Goal: Information Seeking & Learning: Learn about a topic

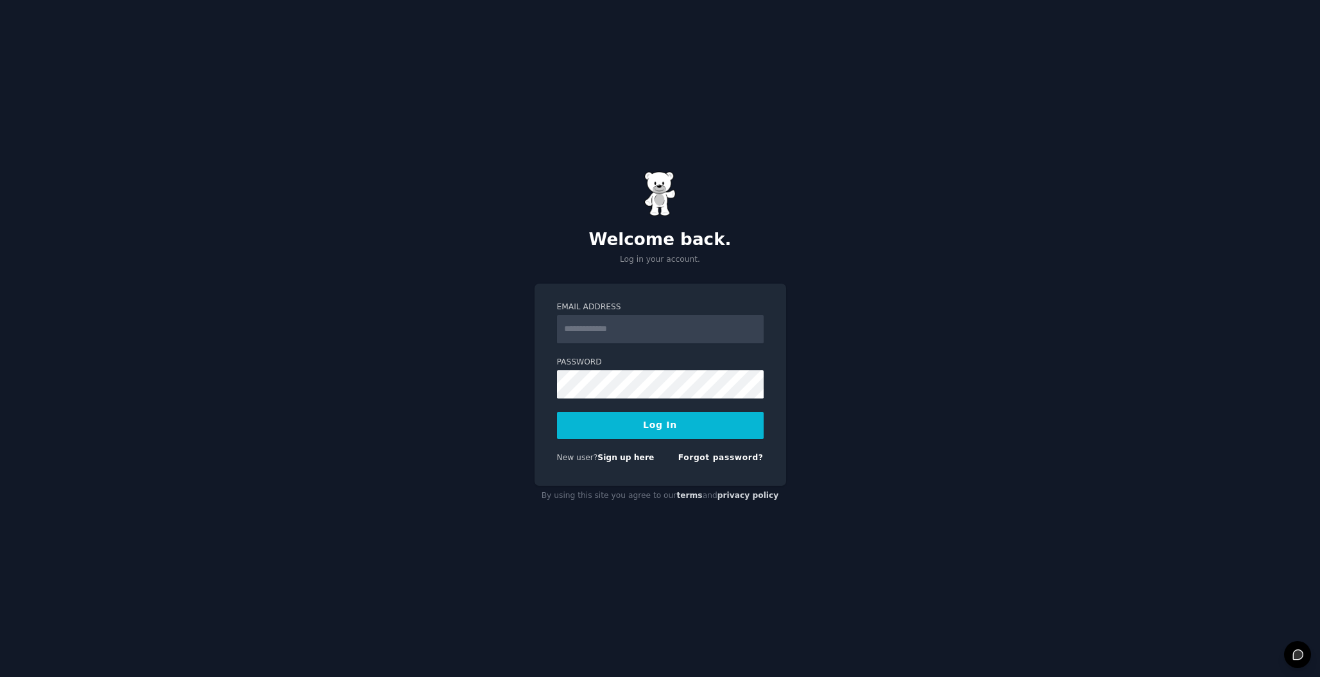
click at [615, 338] on input "Email Address" at bounding box center [660, 329] width 207 height 28
click at [615, 330] on input "Email Address" at bounding box center [660, 329] width 207 height 28
type input "**********"
click at [982, 291] on div "**********" at bounding box center [660, 338] width 1320 height 677
click at [625, 457] on link "Sign up here" at bounding box center [625, 457] width 56 height 9
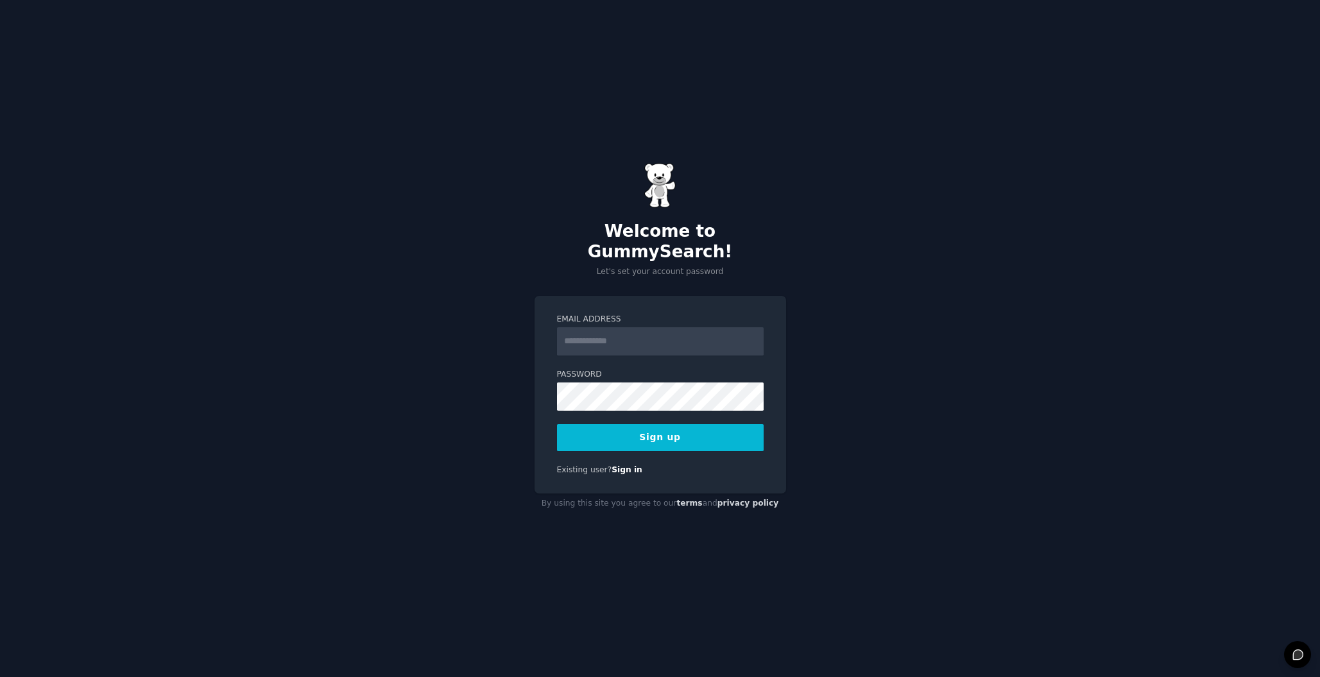
click at [626, 330] on input "Email Address" at bounding box center [660, 341] width 207 height 28
type input "**********"
click at [935, 426] on div "**********" at bounding box center [660, 338] width 1320 height 677
click at [715, 424] on button "Sign up" at bounding box center [660, 437] width 207 height 27
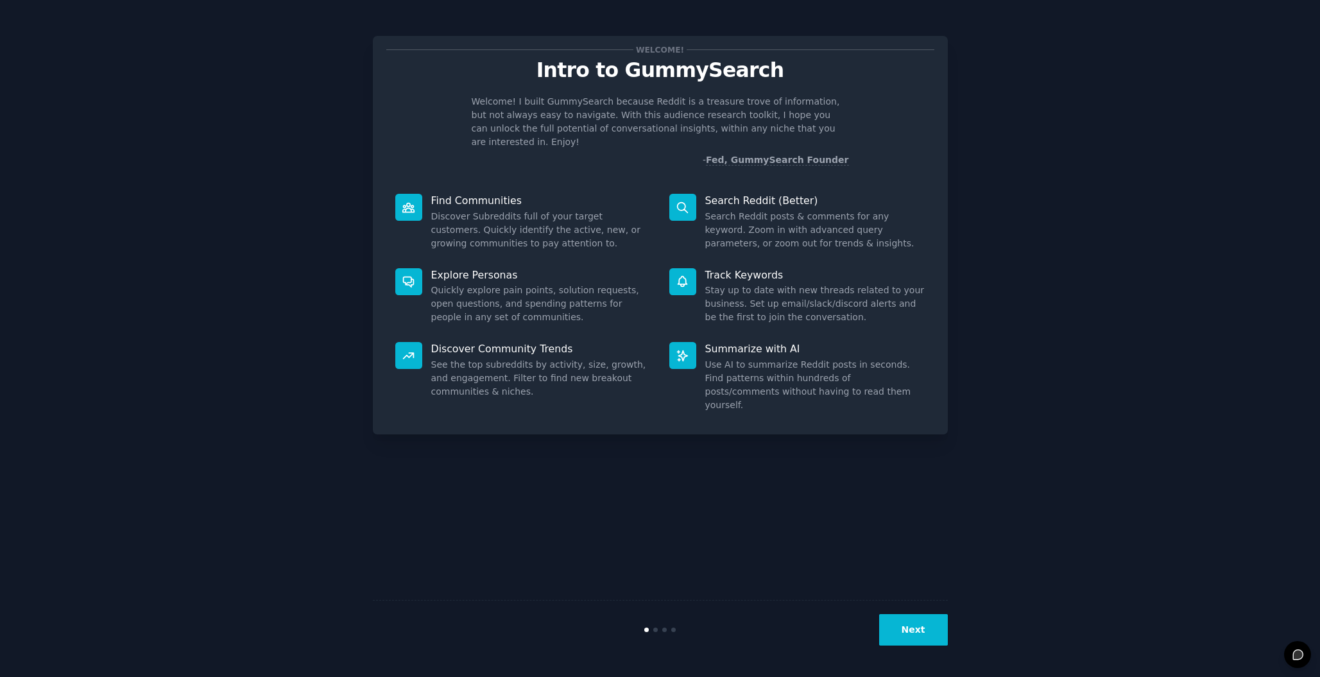
scroll to position [1, 0]
click at [939, 637] on button "Next" at bounding box center [913, 629] width 69 height 31
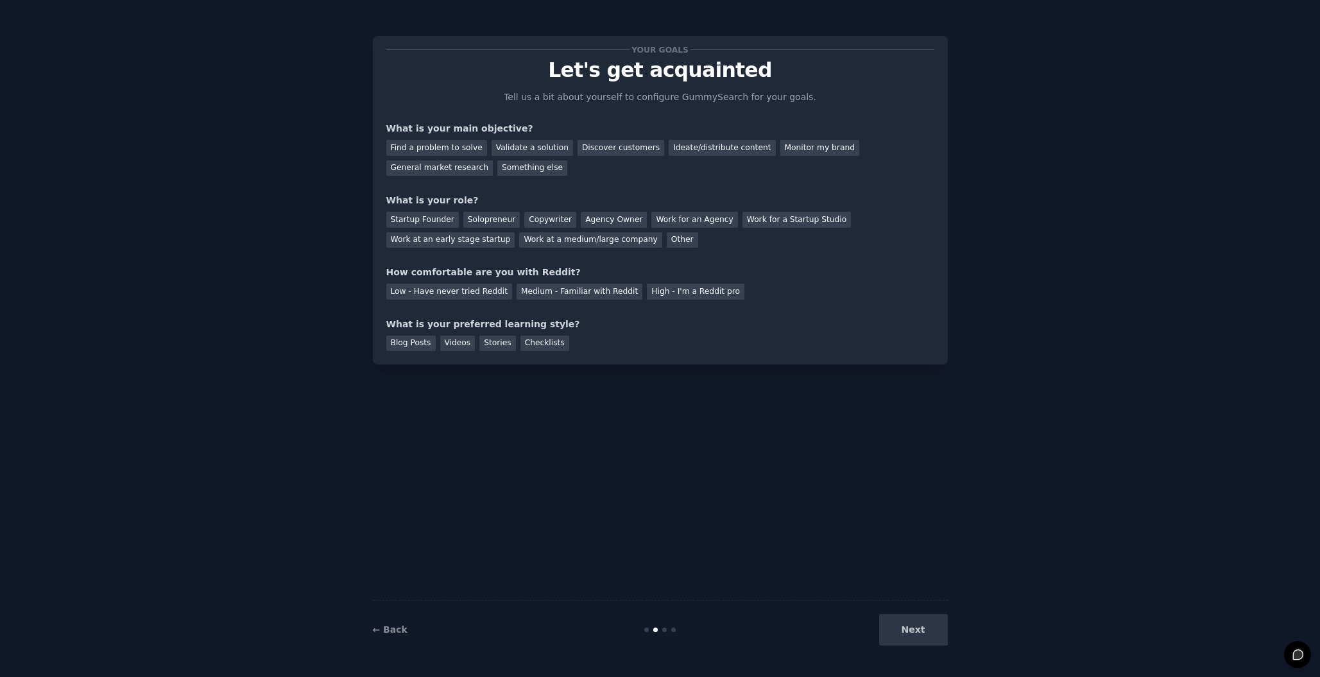
scroll to position [0, 1]
click at [934, 633] on div "Next" at bounding box center [852, 629] width 192 height 31
click at [919, 633] on div "Next" at bounding box center [852, 629] width 192 height 31
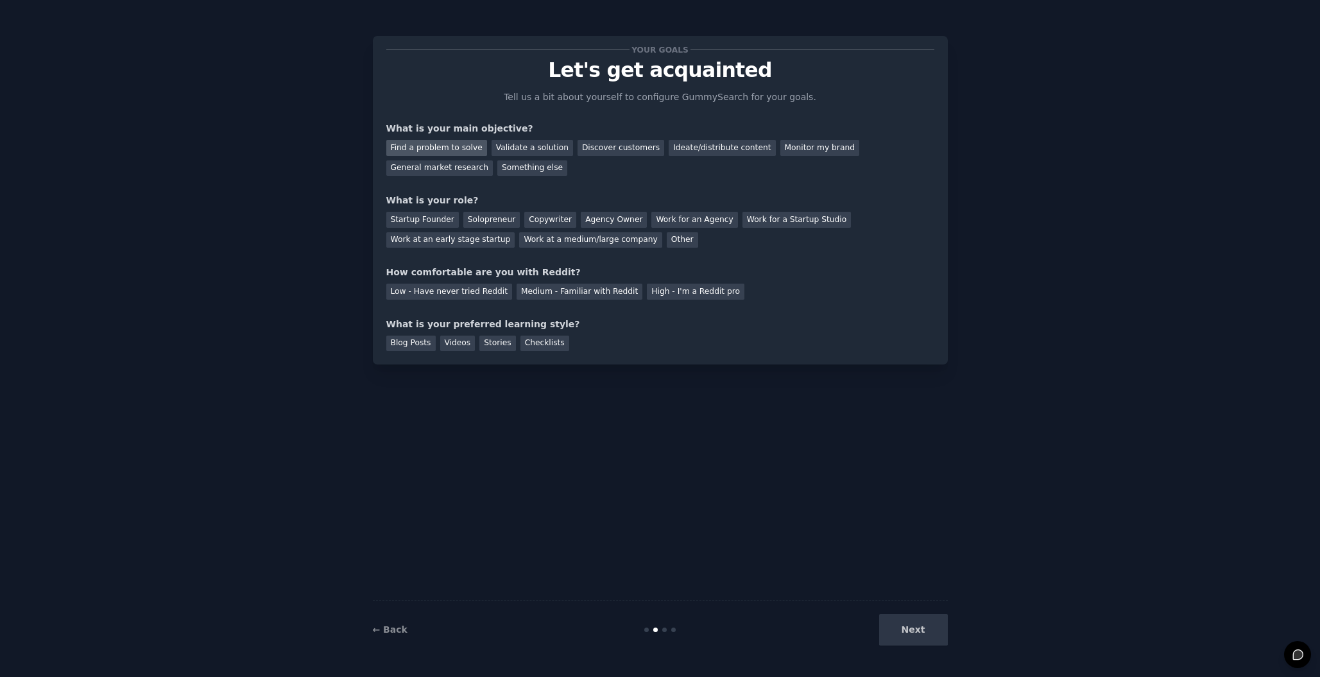
click at [418, 148] on div "Find a problem to solve" at bounding box center [436, 148] width 101 height 16
click at [900, 628] on div "Next" at bounding box center [852, 629] width 192 height 31
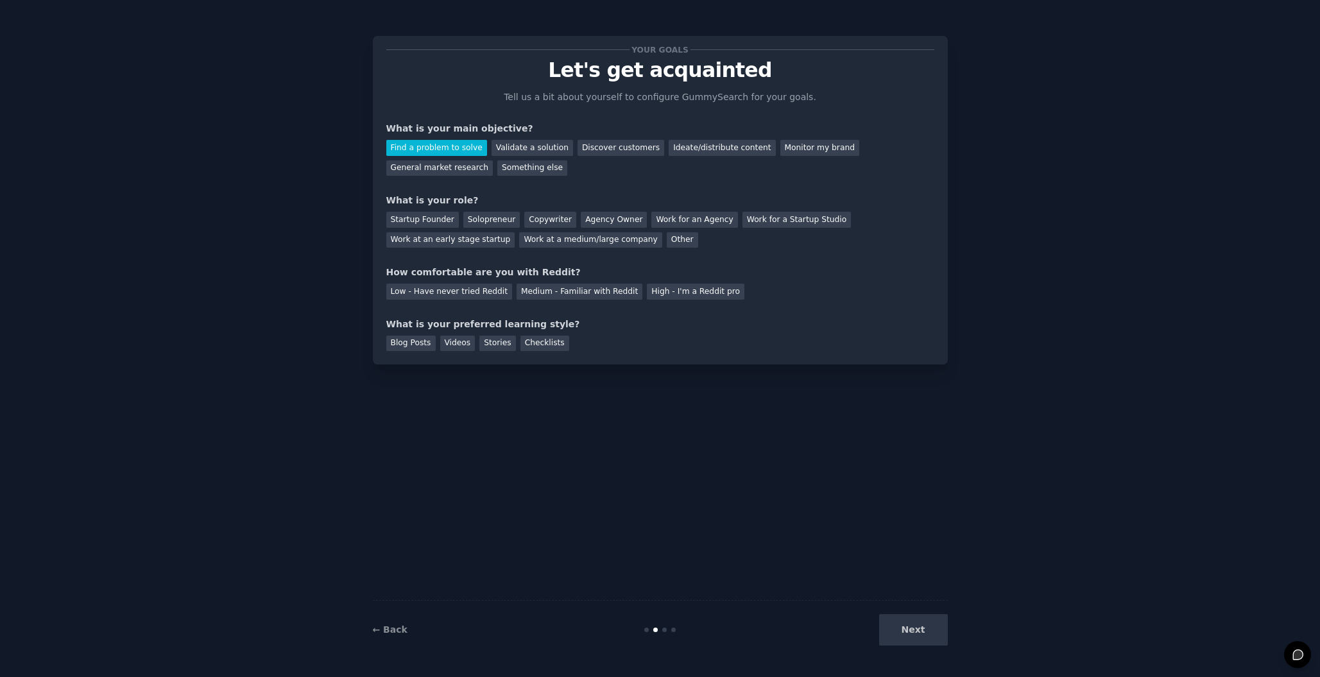
scroll to position [0, 0]
click at [667, 241] on div "Other" at bounding box center [682, 240] width 31 height 16
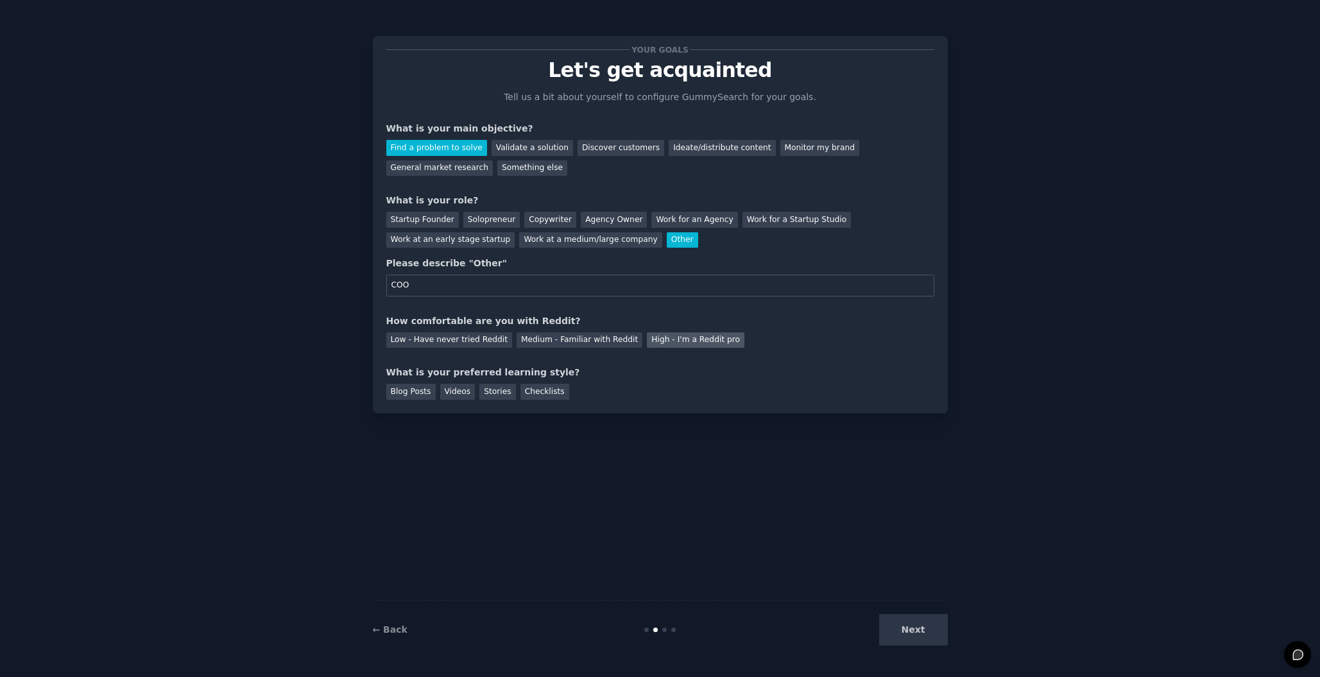
type input "COO"
click at [656, 338] on div "High - I'm a Reddit pro" at bounding box center [696, 340] width 98 height 16
click at [404, 387] on div "Blog Posts" at bounding box center [410, 392] width 49 height 16
click at [463, 389] on div "Videos" at bounding box center [457, 392] width 35 height 16
click at [913, 646] on div "← Back Next" at bounding box center [660, 629] width 575 height 59
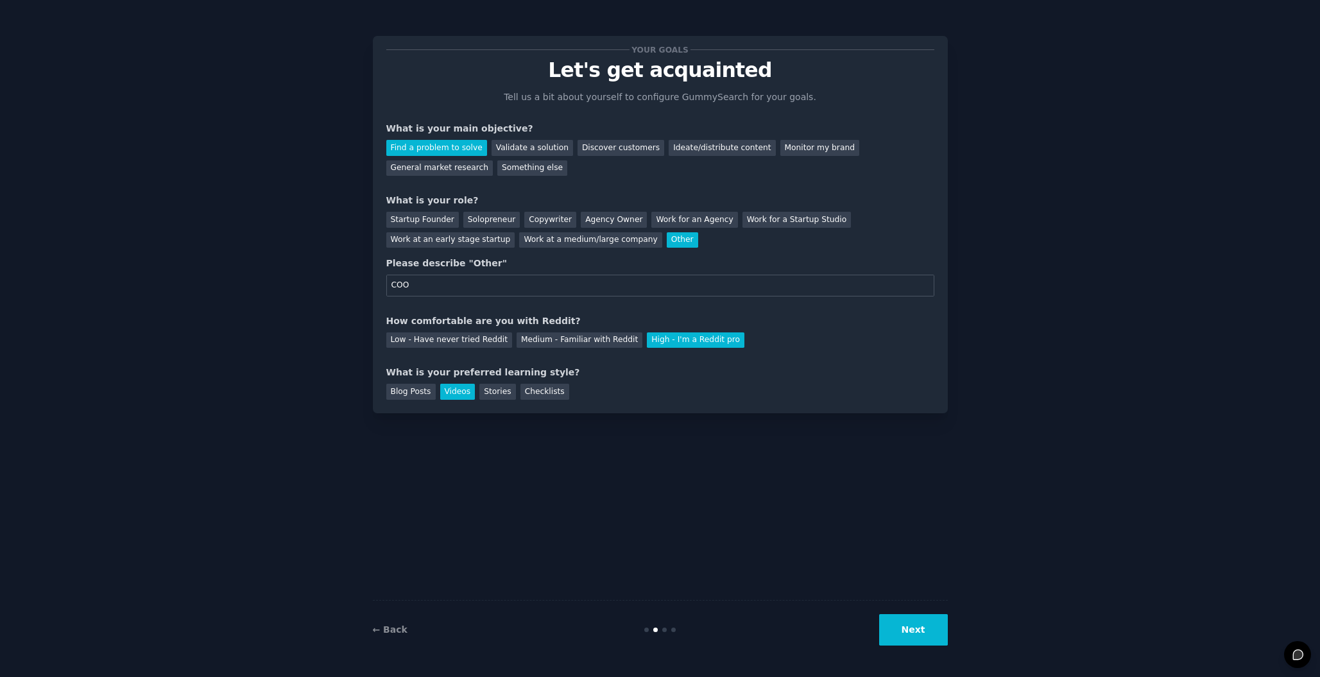
click at [918, 629] on button "Next" at bounding box center [913, 629] width 69 height 31
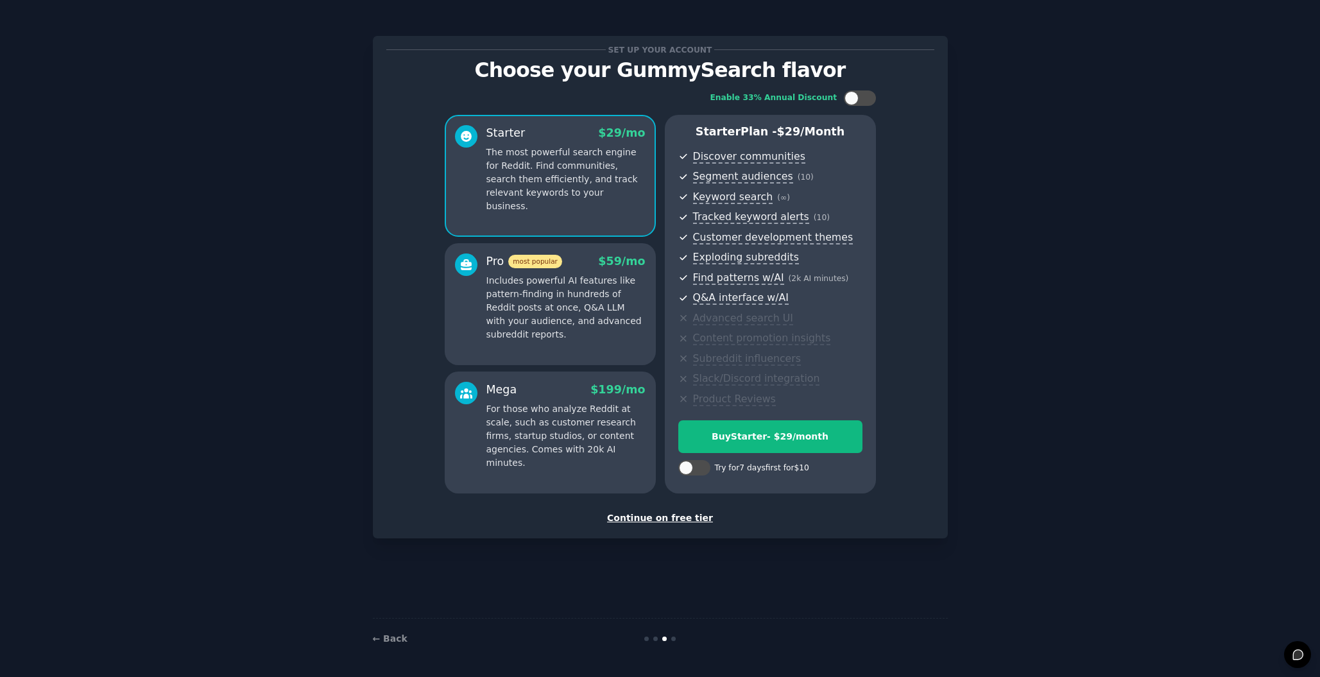
click at [683, 511] on div "Continue on free tier" at bounding box center [660, 517] width 548 height 13
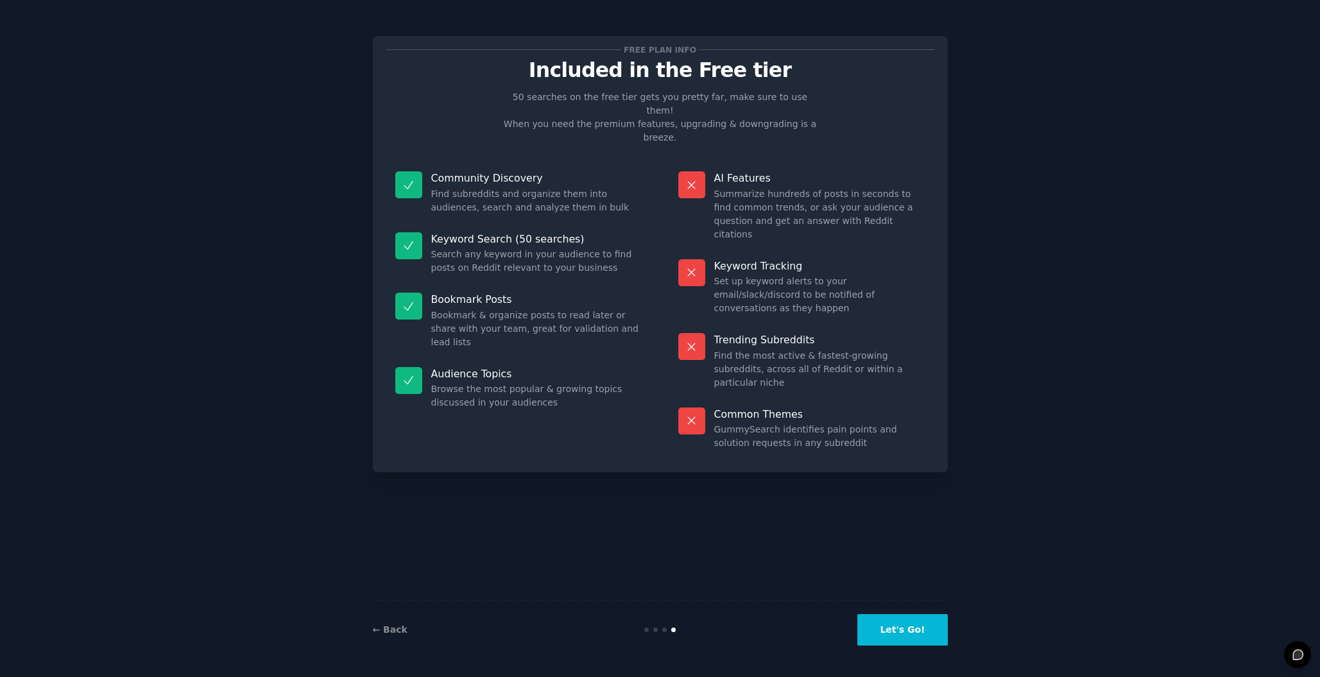
scroll to position [1, 0]
click at [906, 622] on button "Let's Go!" at bounding box center [902, 629] width 90 height 31
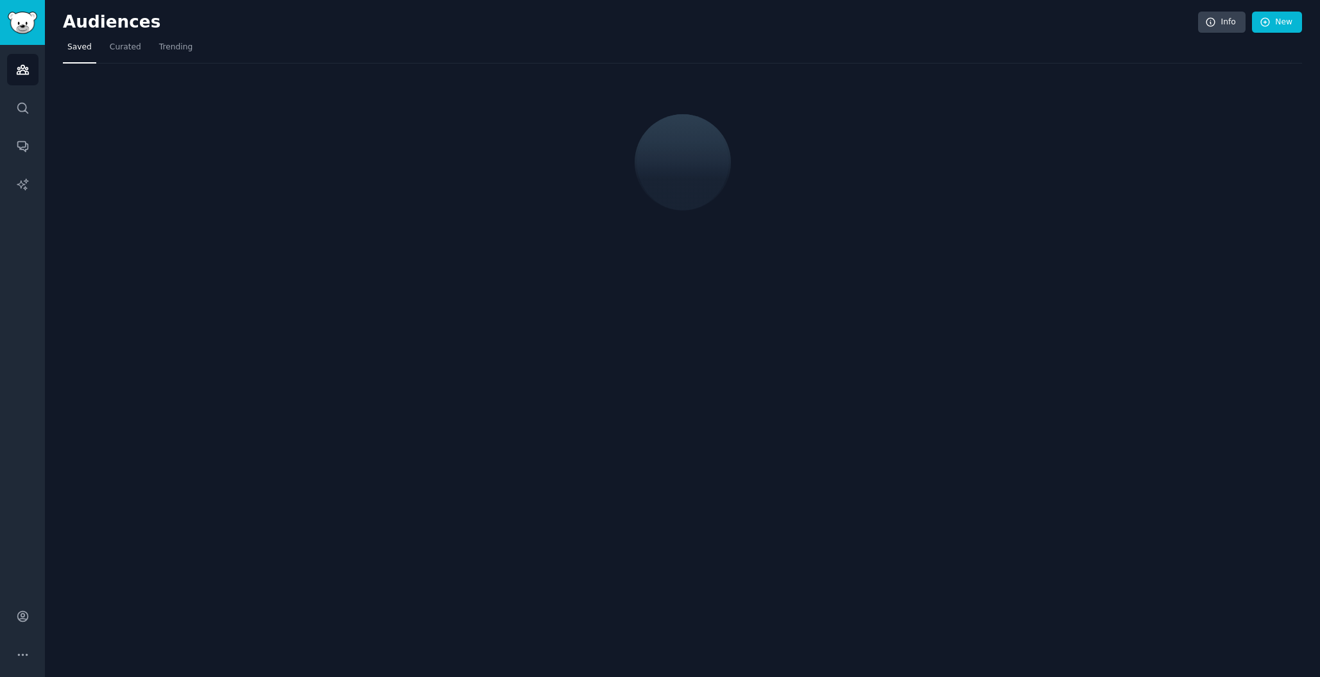
scroll to position [1, 0]
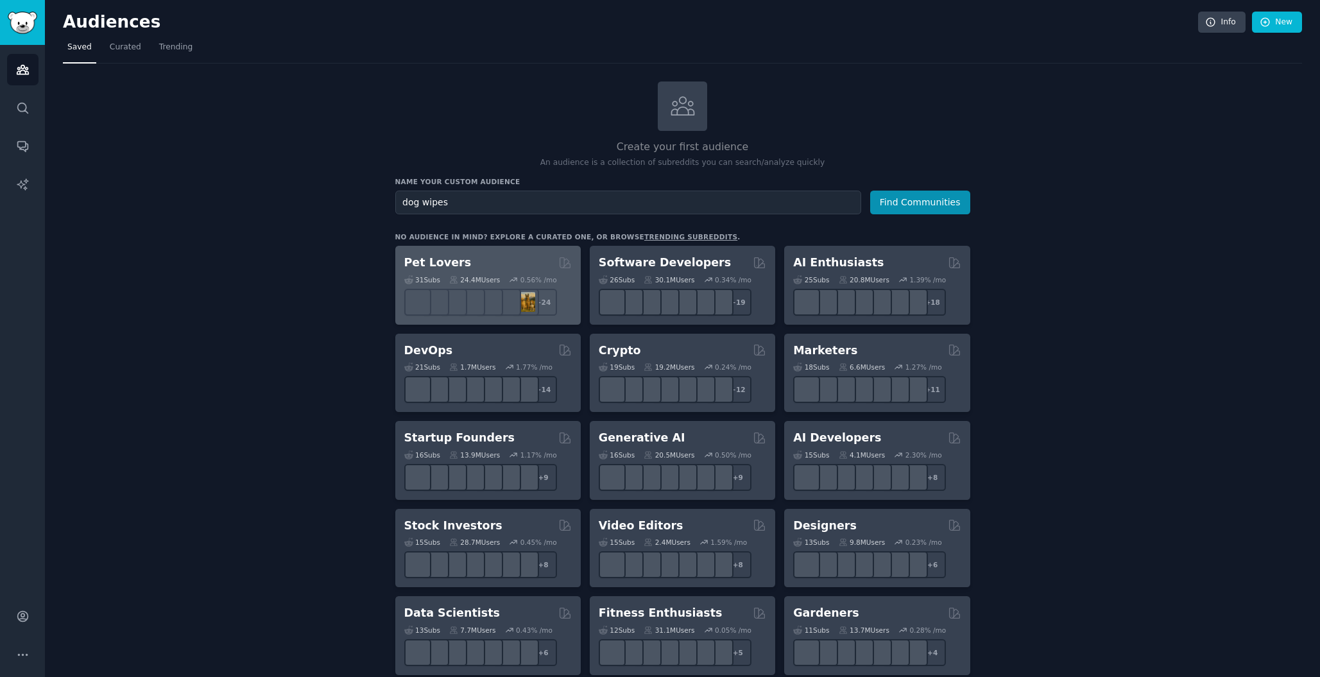
type input "dog wipes"
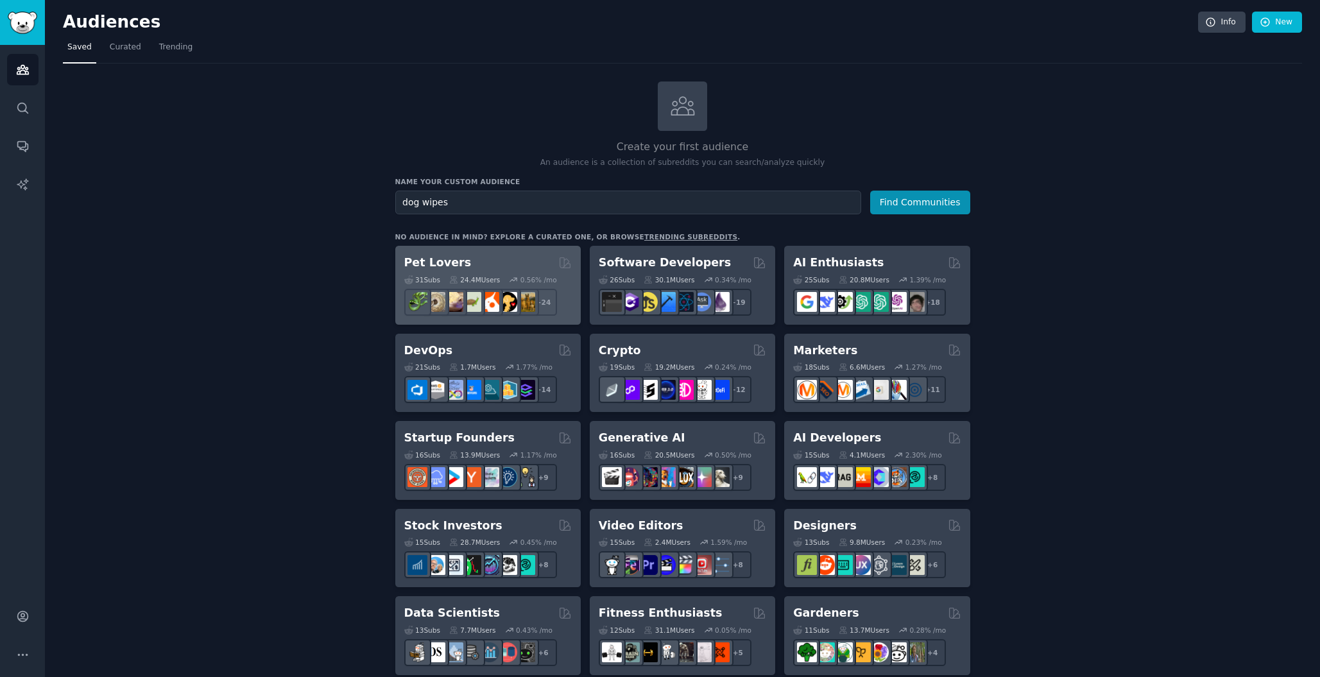
click at [920, 200] on button "Find Communities" at bounding box center [920, 203] width 100 height 24
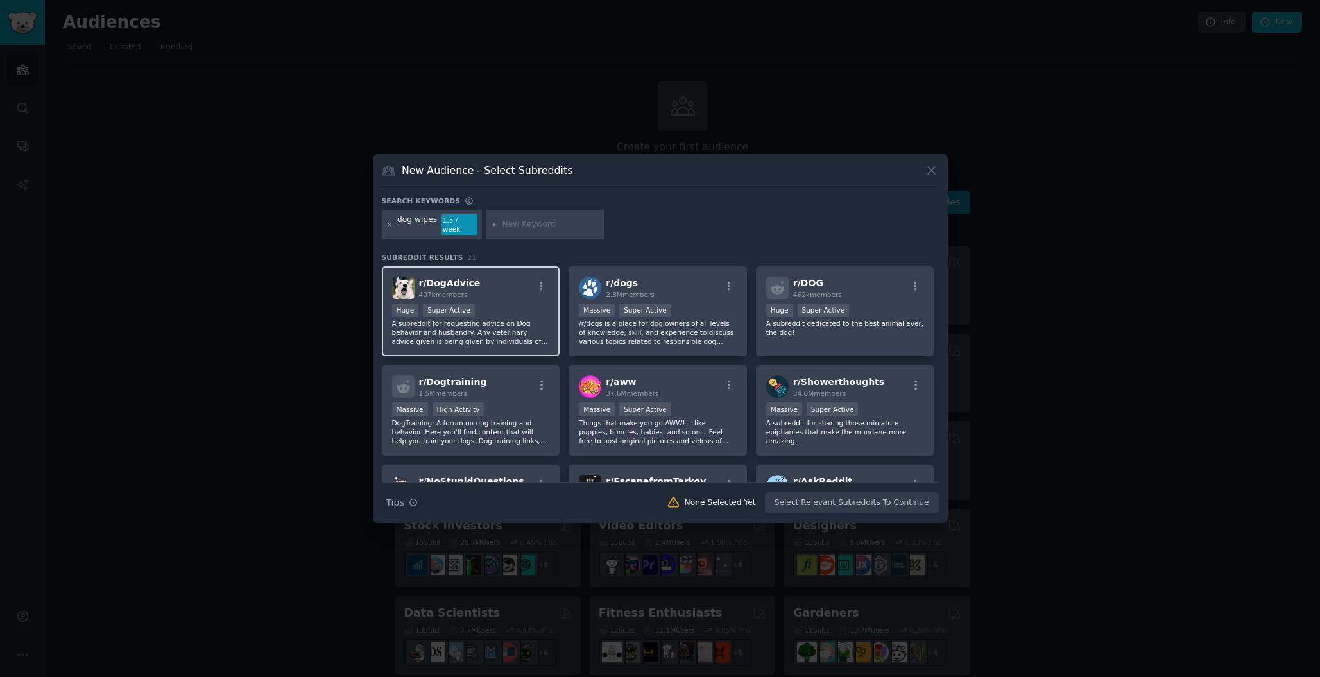
click at [484, 288] on div "r/ DogAdvice 407k members" at bounding box center [471, 288] width 158 height 22
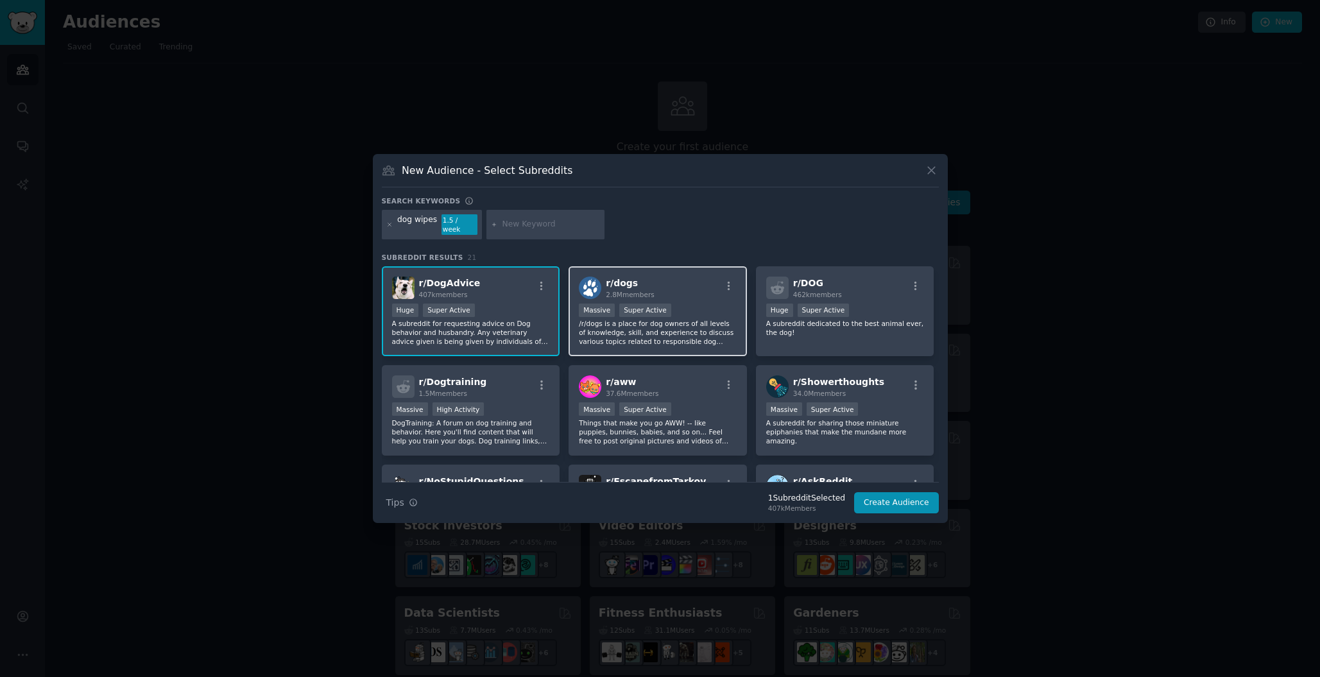
click at [662, 296] on div "r/ dogs 2.8M members Massive Super Active /r/dogs is a place for dog owners of …" at bounding box center [658, 311] width 178 height 90
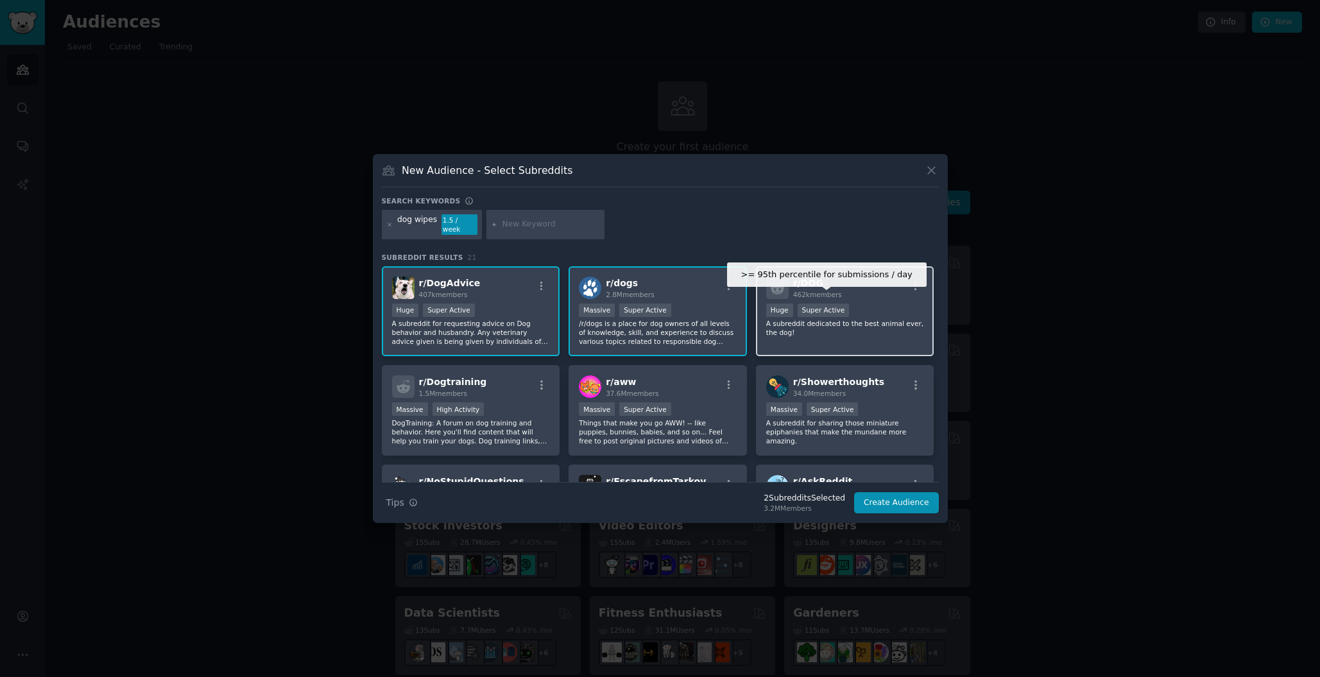
click at [821, 304] on div "Super Active" at bounding box center [824, 310] width 52 height 13
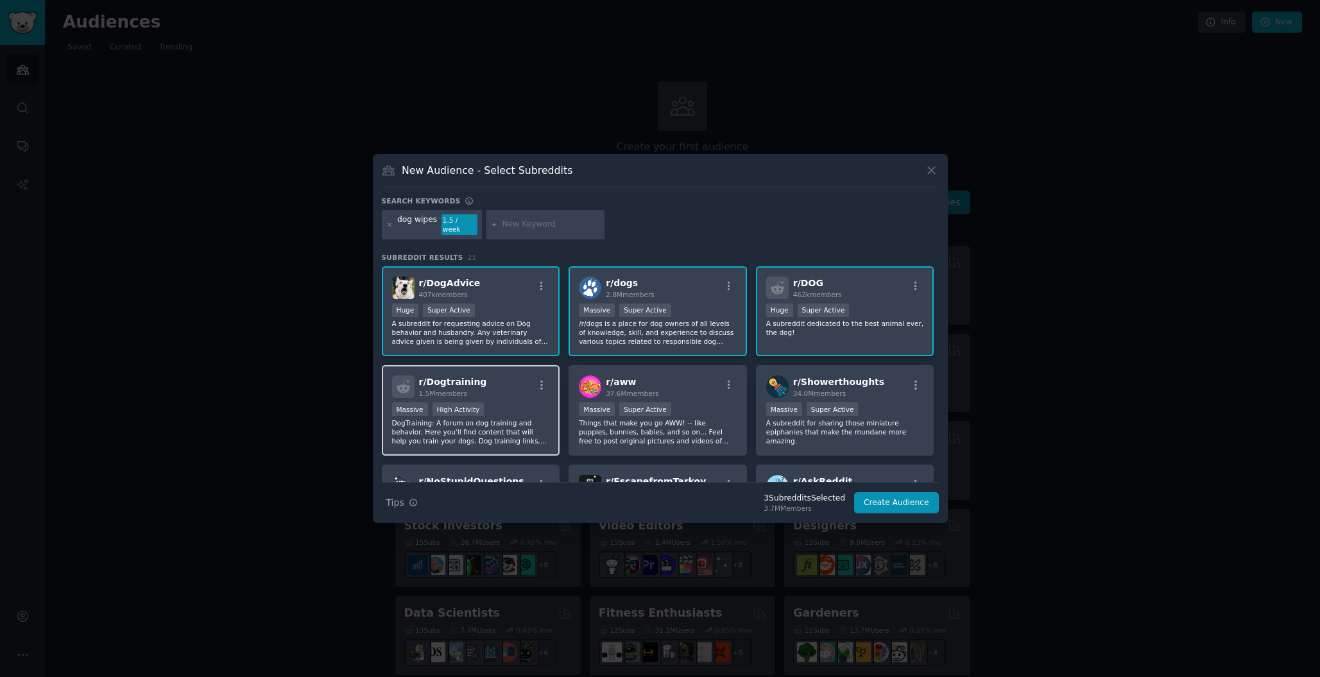
click at [515, 395] on div "r/ Dogtraining 1.5M members Massive High Activity DogTraining: A forum on dog t…" at bounding box center [471, 410] width 178 height 90
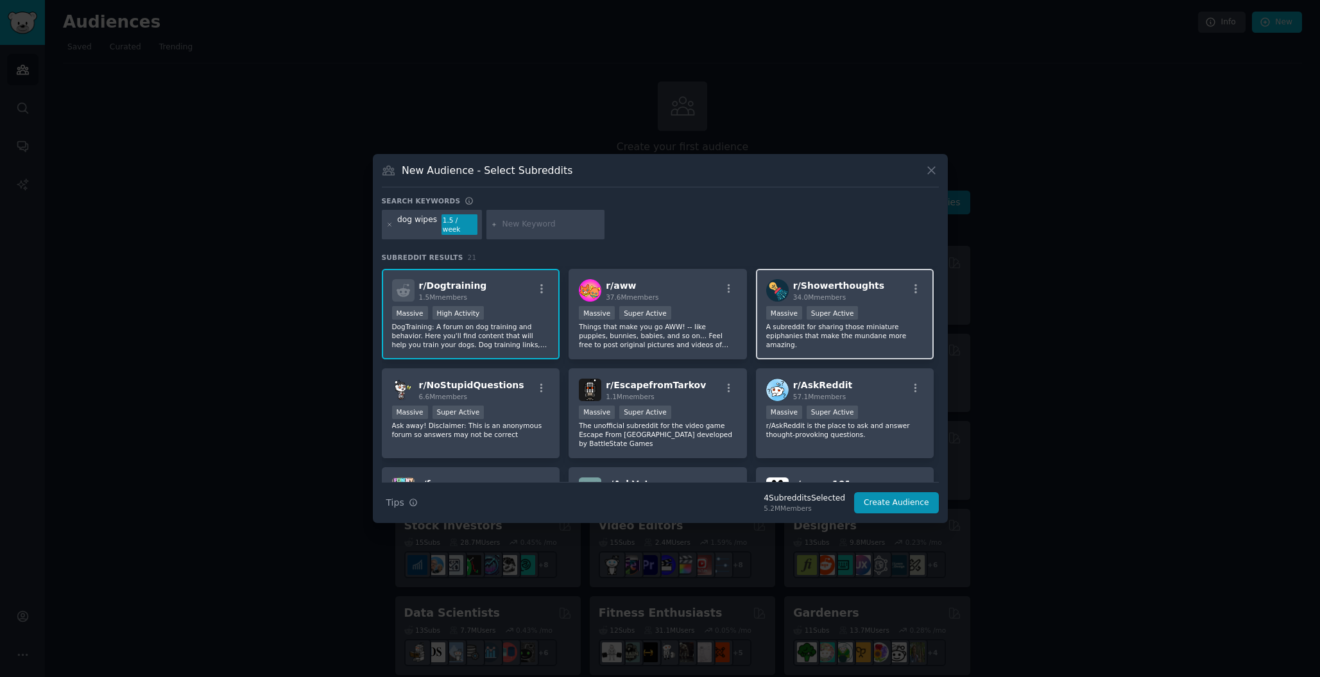
scroll to position [98, 0]
click at [653, 327] on p "Things that make you go AWW! -- like puppies, bunnies, babies, and so on... Fee…" at bounding box center [658, 334] width 158 height 27
click at [893, 494] on button "Create Audience" at bounding box center [896, 503] width 85 height 22
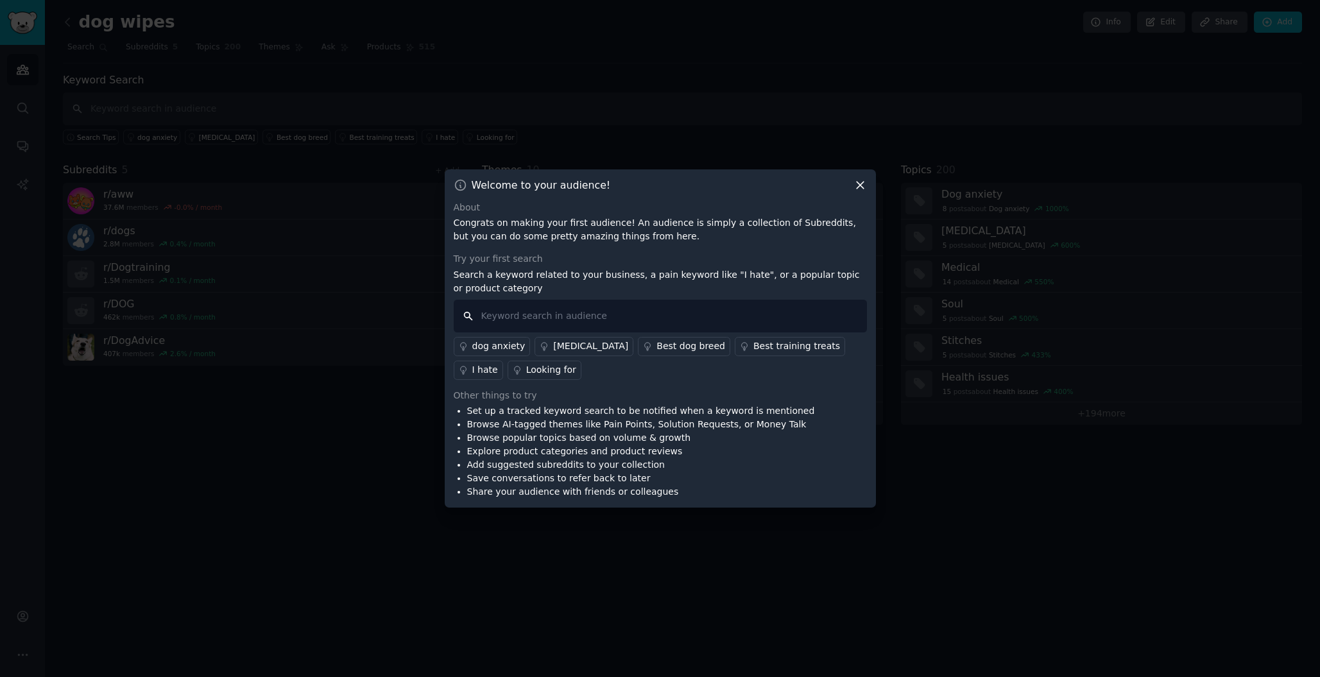
click at [616, 321] on input "text" at bounding box center [660, 316] width 413 height 33
type input "dog wipes"
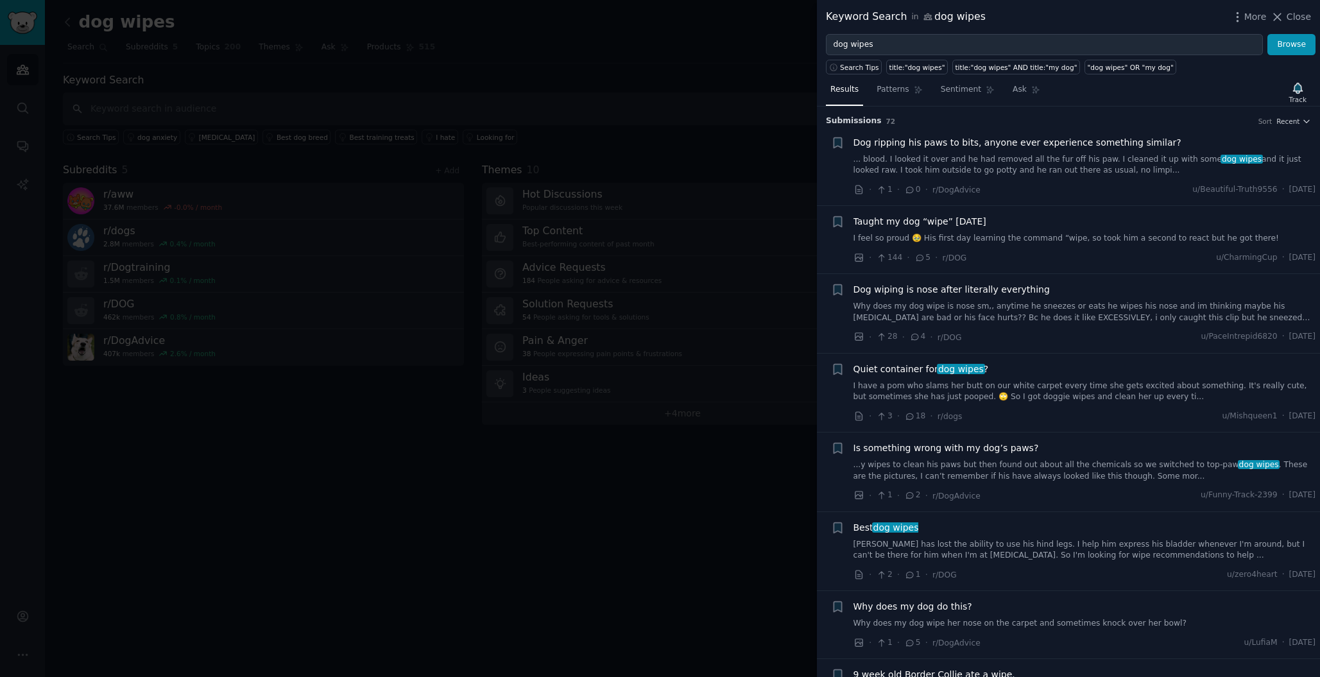
click at [916, 363] on span "Quiet container for dog wipes ?" at bounding box center [920, 369] width 135 height 13
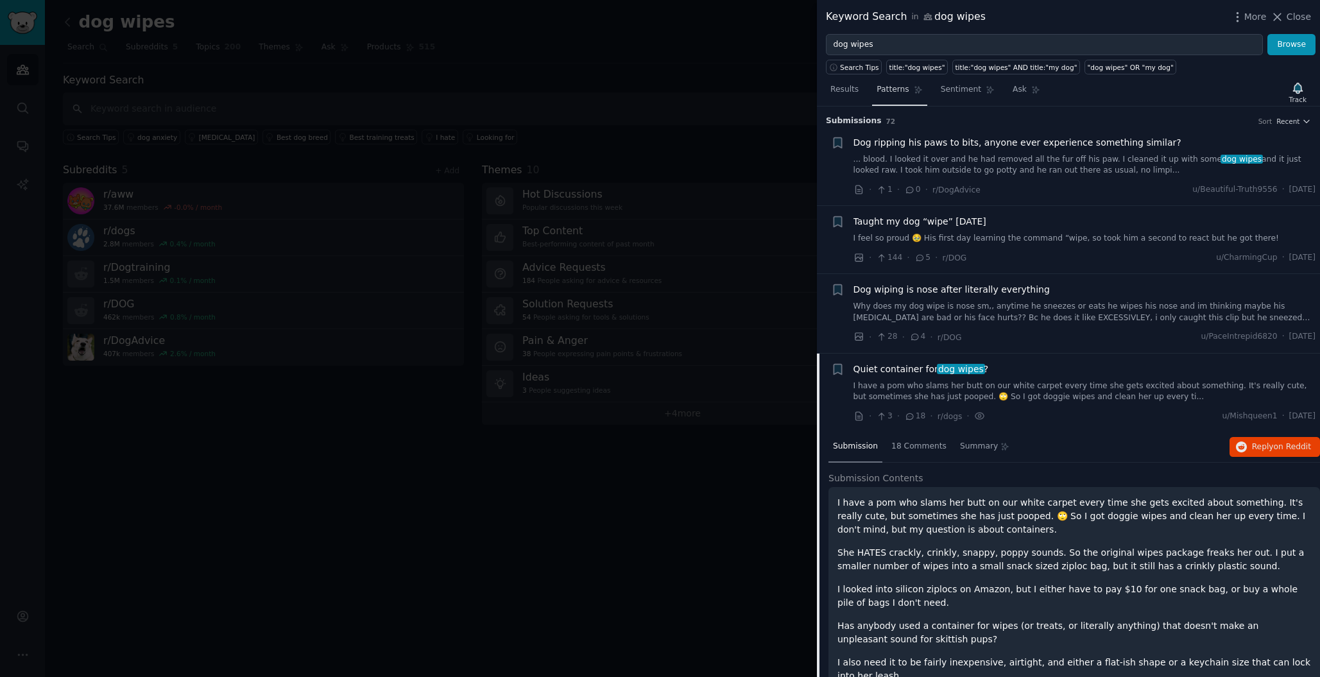
click at [877, 90] on span "Patterns" at bounding box center [893, 90] width 32 height 12
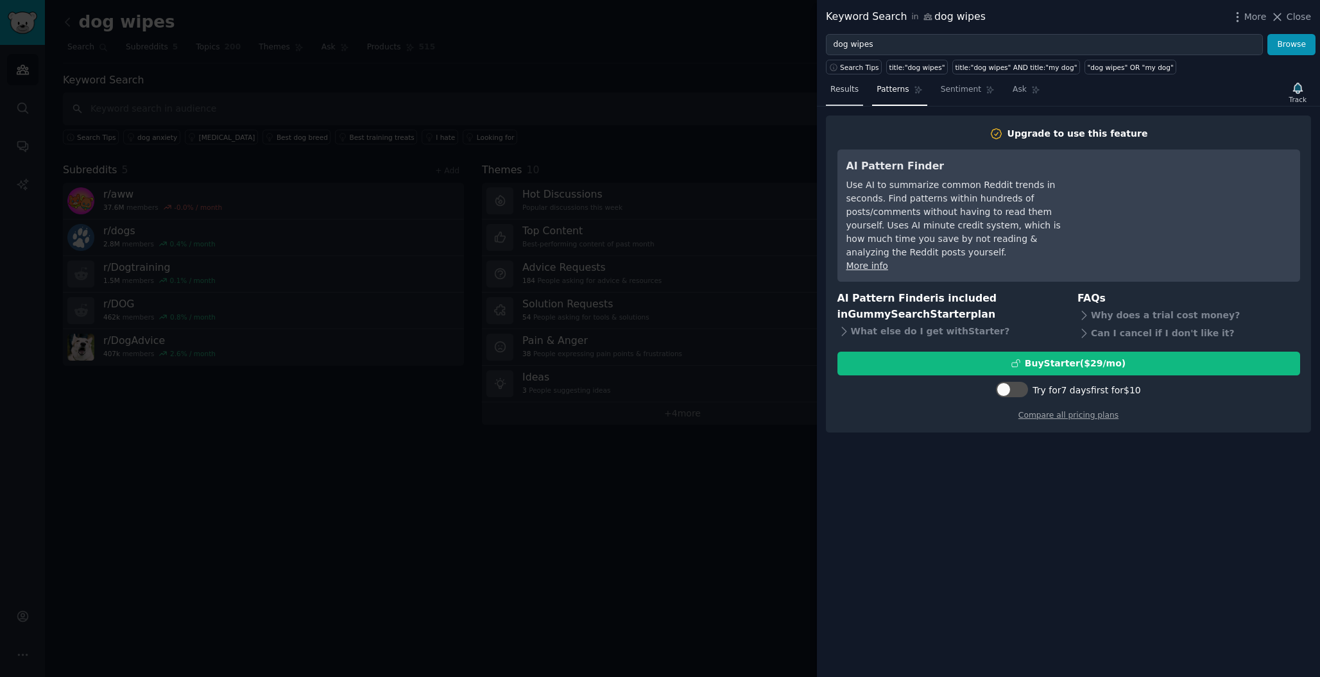
click at [857, 92] on span "Results" at bounding box center [844, 90] width 28 height 12
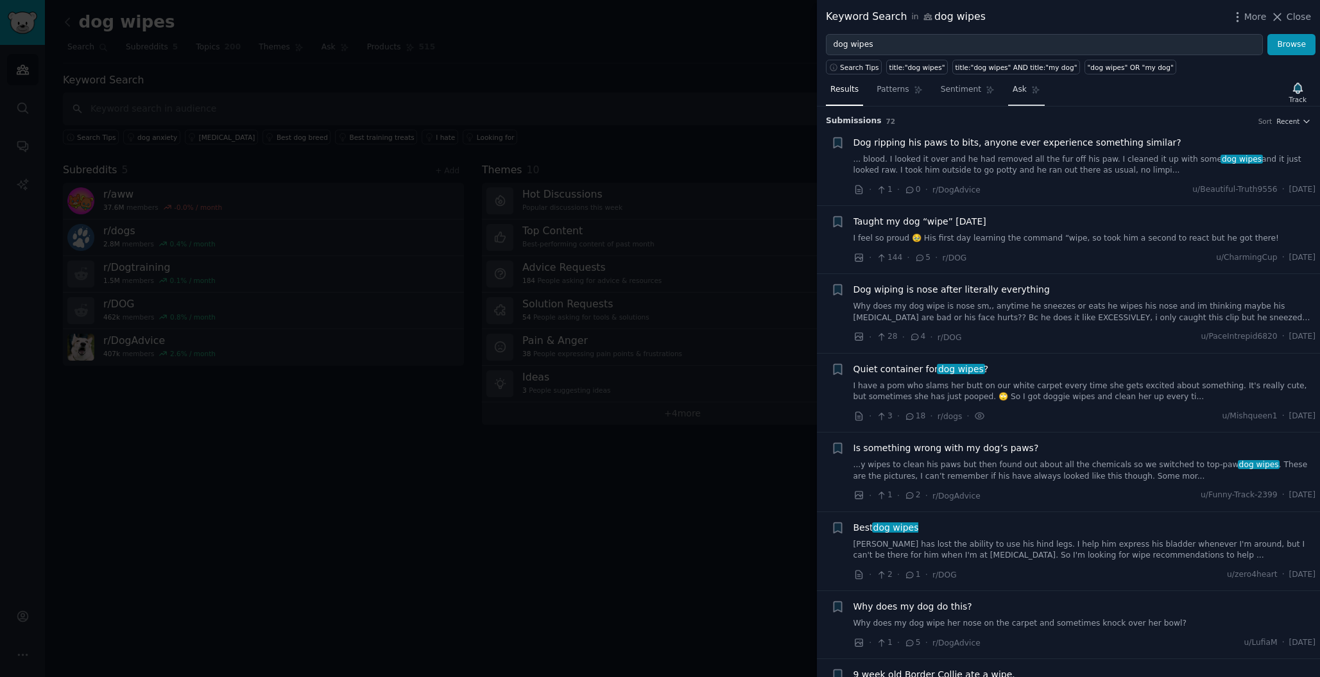
click at [1034, 89] on icon at bounding box center [1035, 89] width 9 height 9
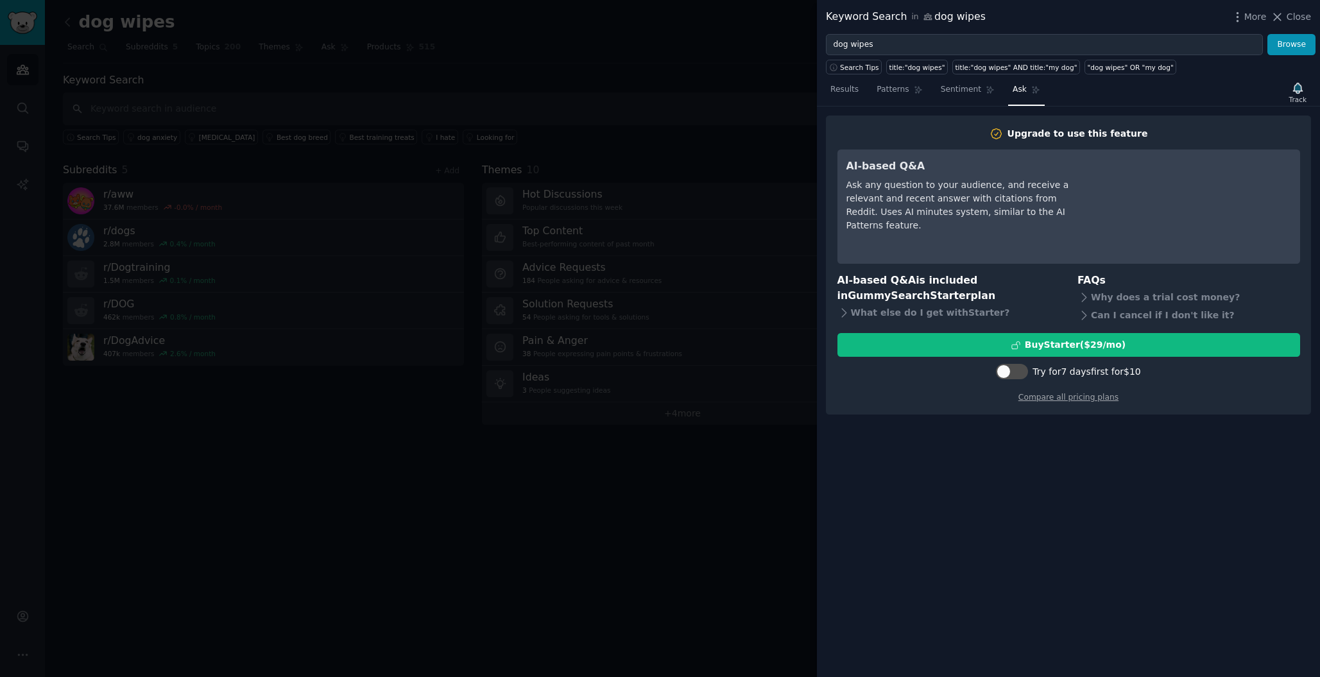
click at [262, 45] on div at bounding box center [660, 338] width 1320 height 677
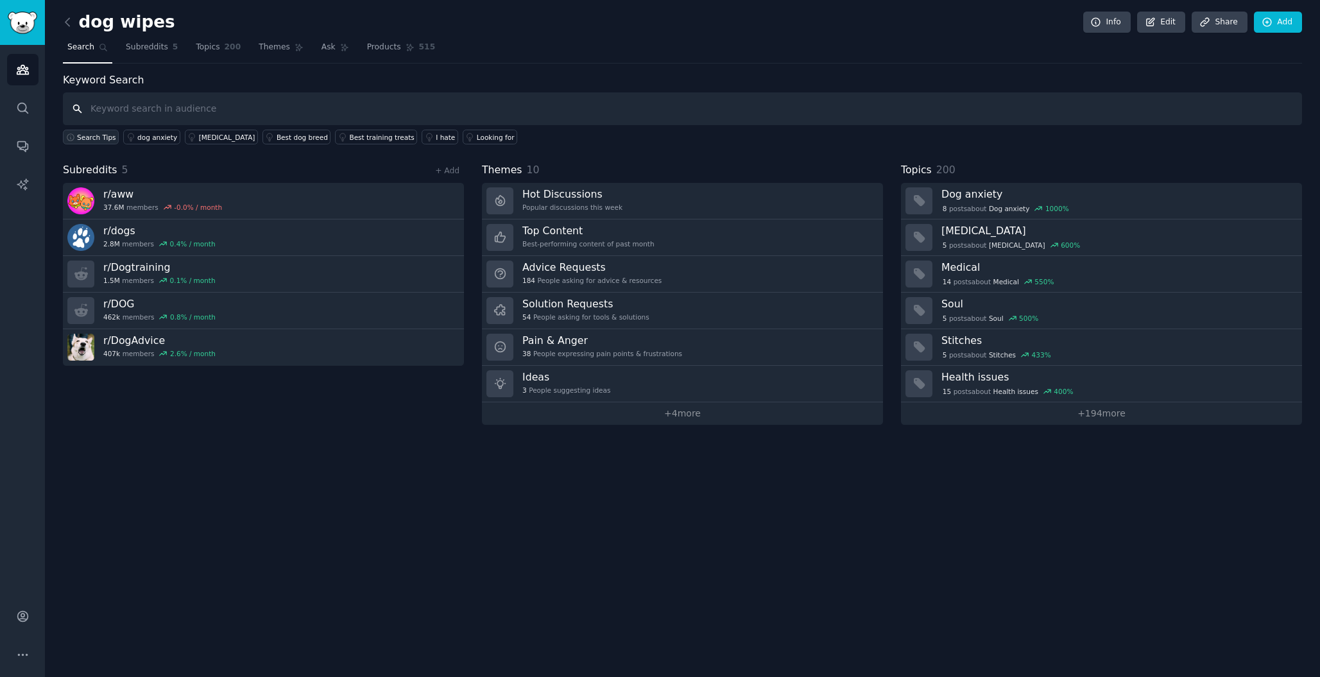
click at [102, 137] on span "Search Tips" at bounding box center [96, 137] width 39 height 9
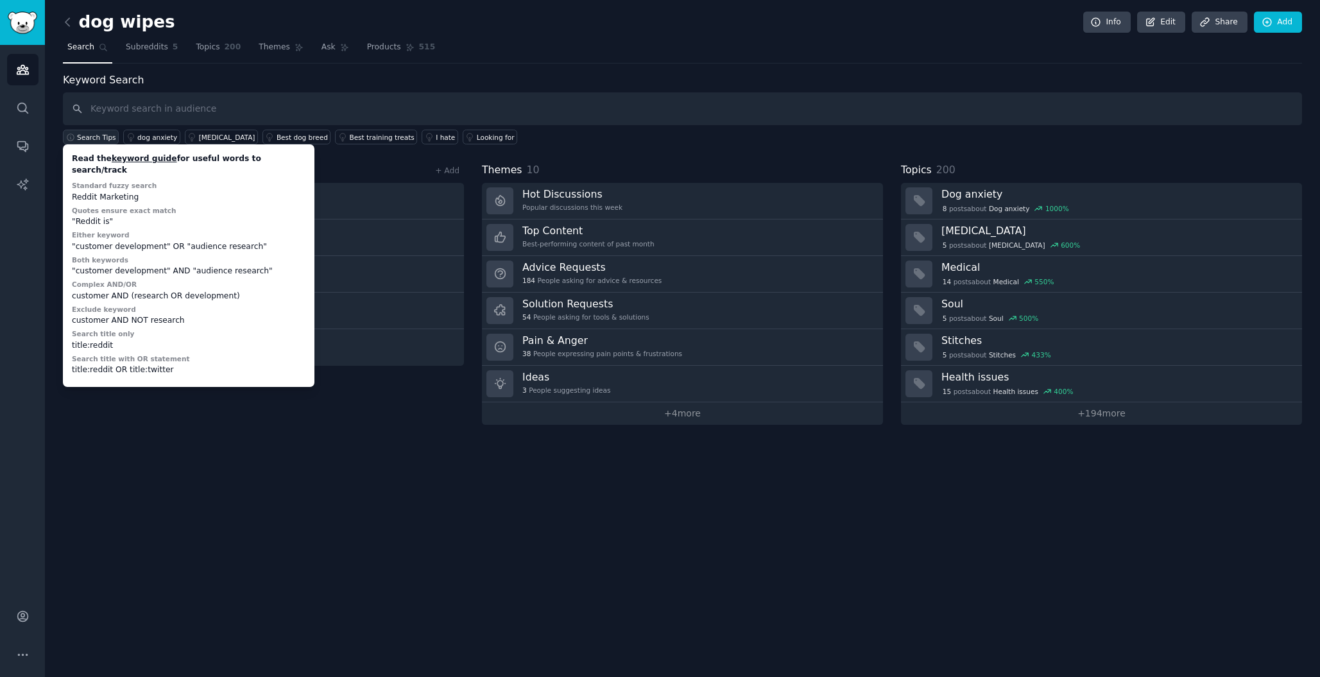
click at [102, 137] on span "Search Tips" at bounding box center [96, 137] width 39 height 9
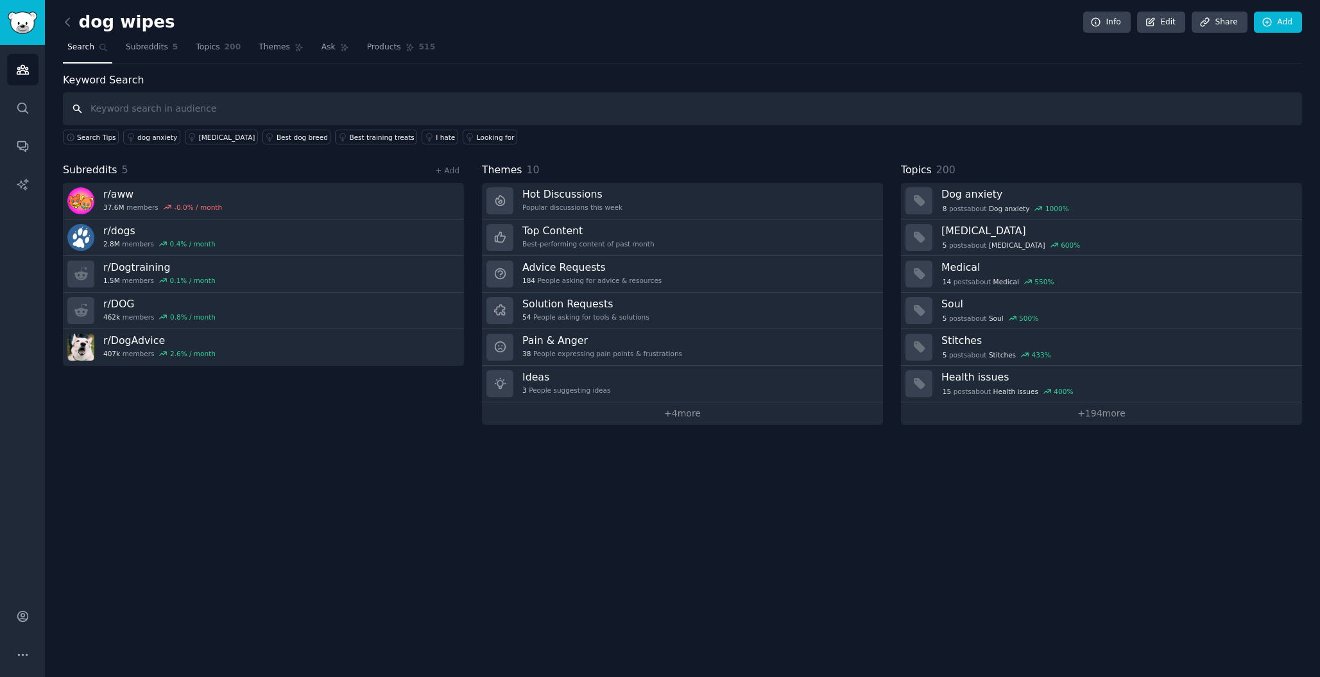
click at [117, 113] on input "text" at bounding box center [682, 108] width 1239 height 33
type input "dog and wipes"
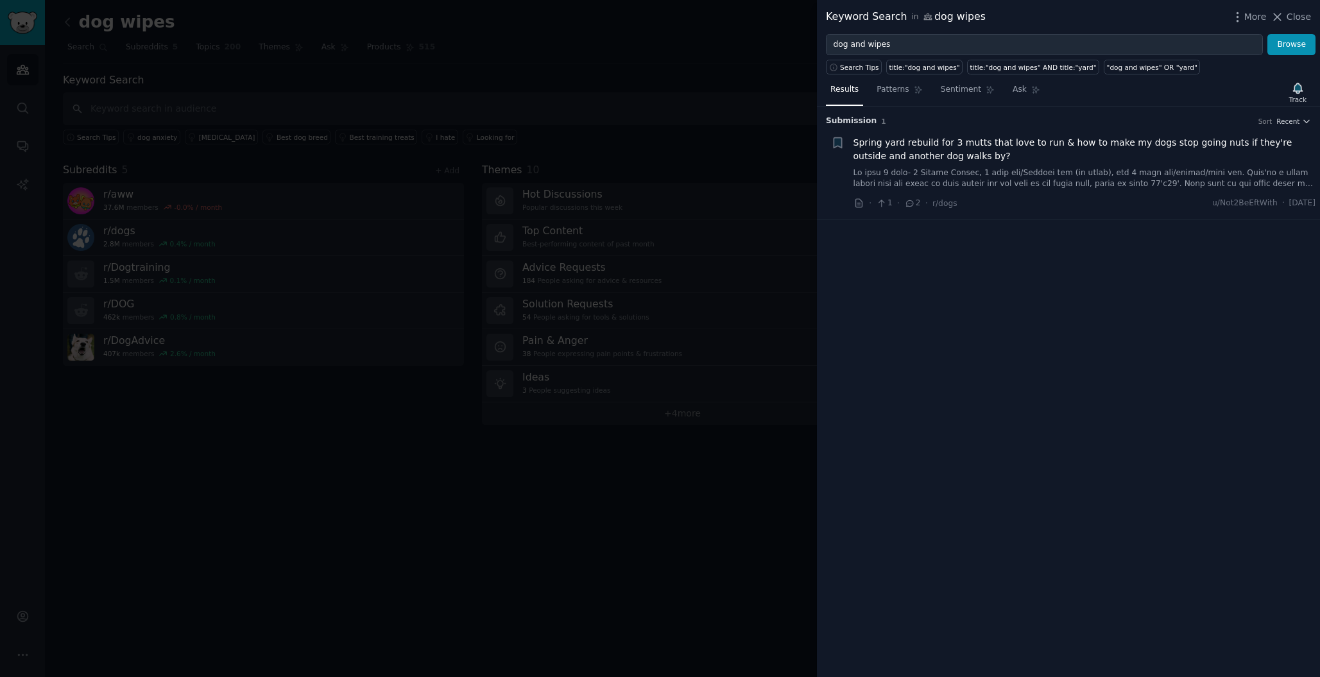
click at [1002, 176] on link at bounding box center [1084, 178] width 463 height 22
